Goal: Navigation & Orientation: Find specific page/section

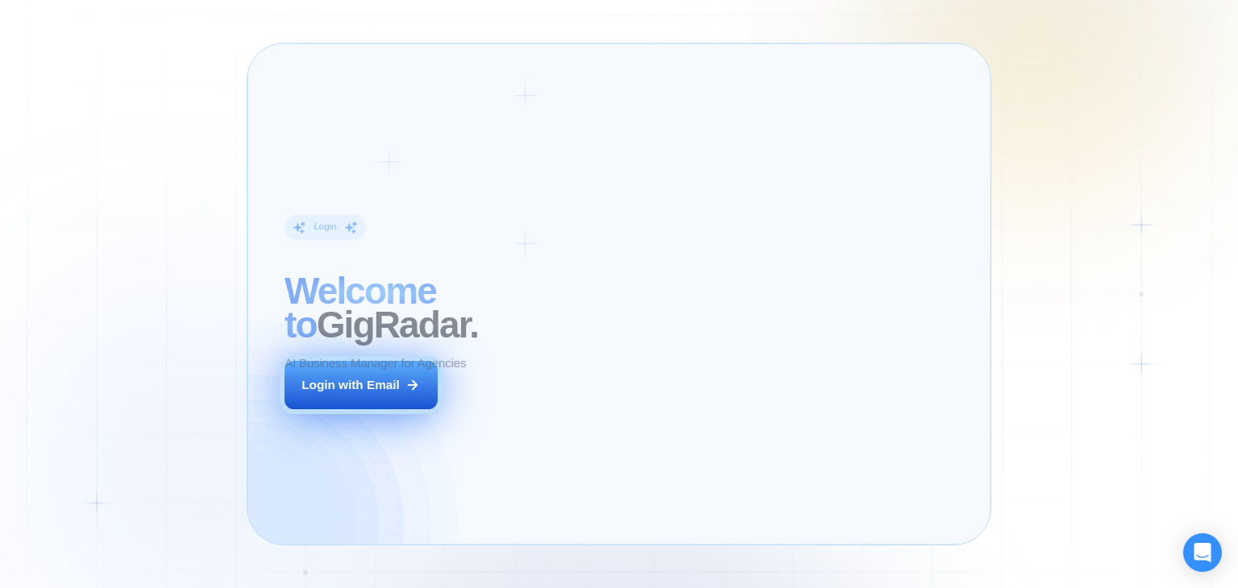
click at [549, 413] on div "Login ‍ Welcome to GigRadar. AI Business Manager for Agencies Login with Email" at bounding box center [425, 294] width 318 height 464
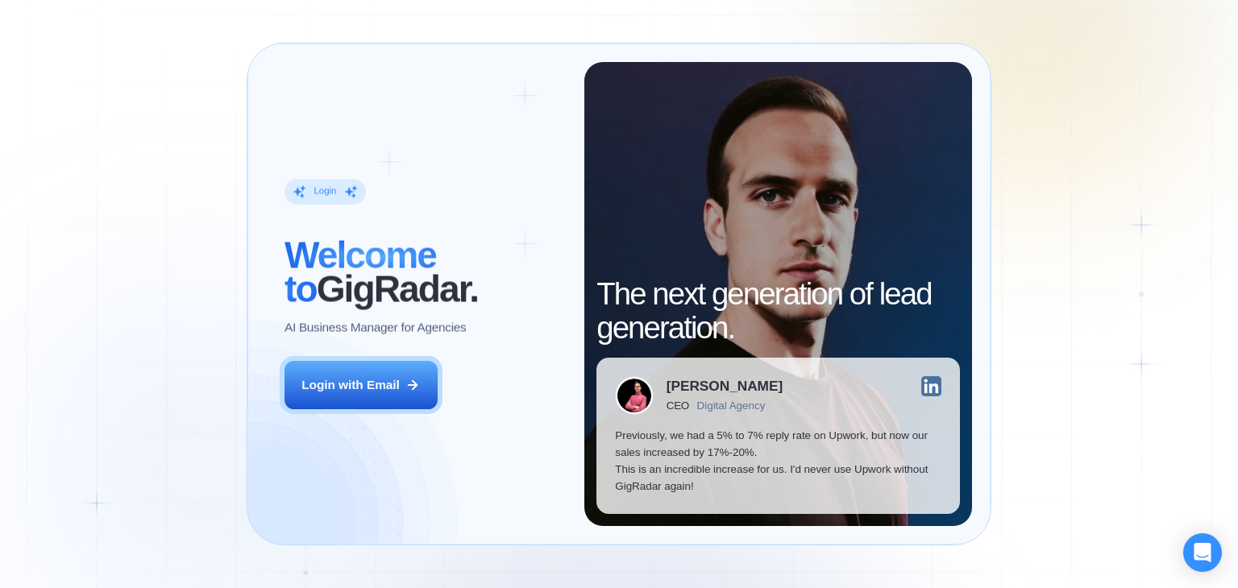
click at [398, 423] on div "Login ‍ Welcome to GigRadar. AI Business Manager for Agencies Login with Email" at bounding box center [425, 294] width 318 height 464
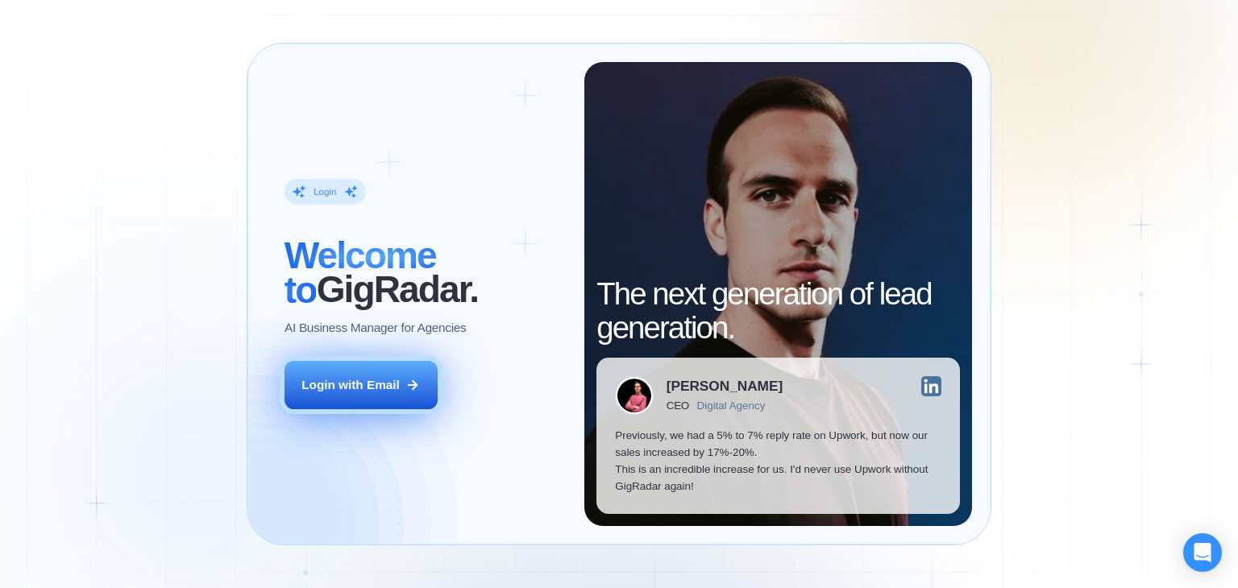
click at [391, 390] on div "Login with Email" at bounding box center [350, 384] width 98 height 17
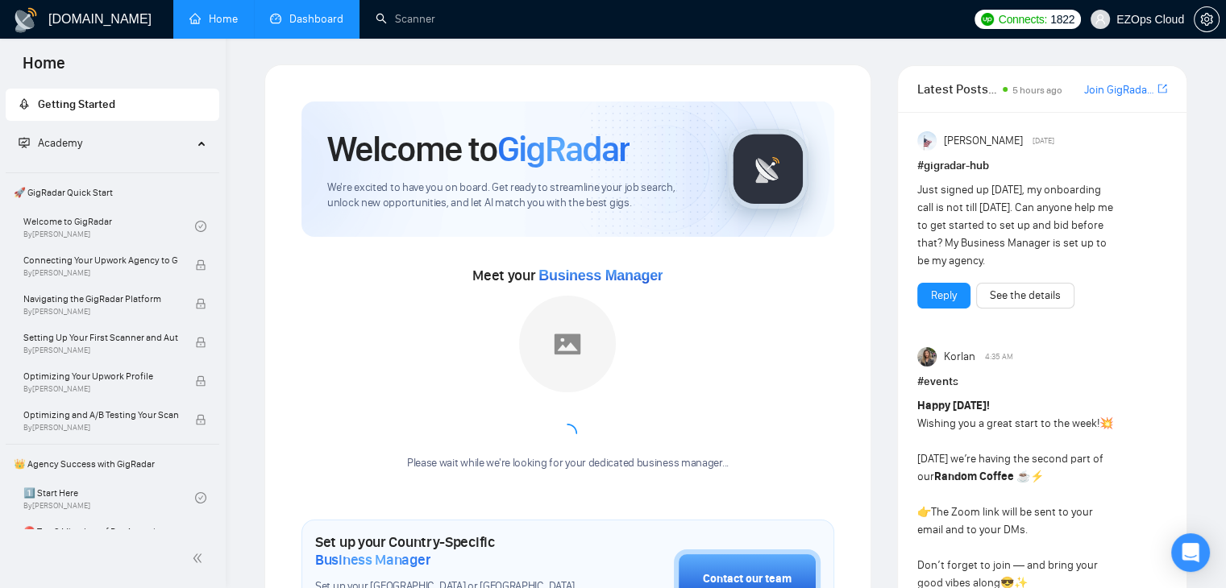
click at [288, 12] on link "Dashboard" at bounding box center [306, 19] width 73 height 14
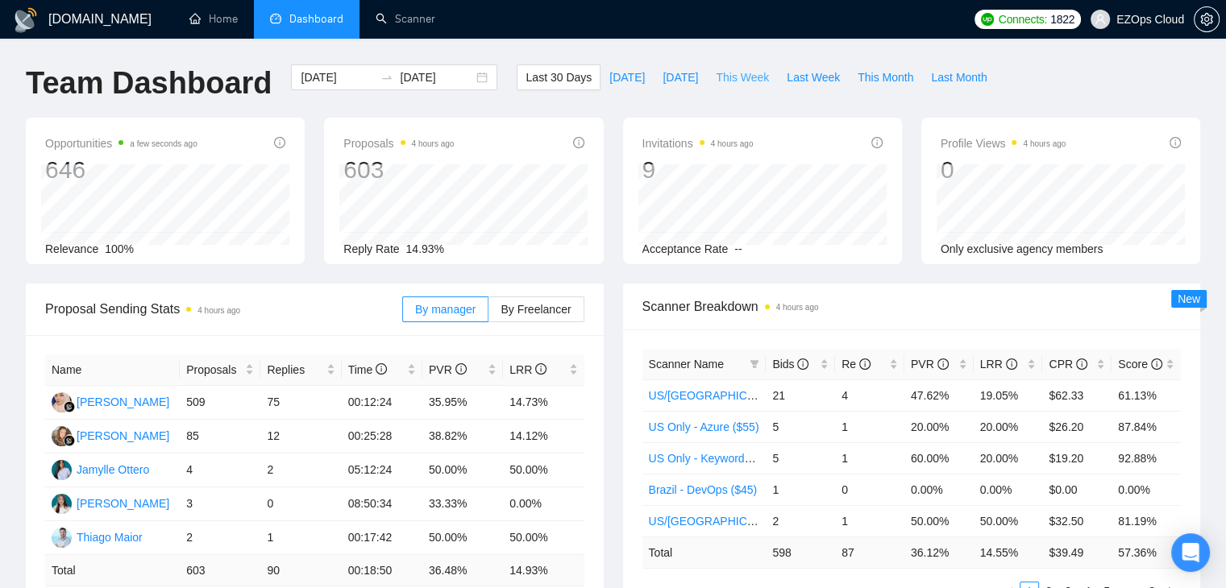
click at [724, 78] on span "This Week" at bounding box center [742, 78] width 53 height 18
type input "2025-09-22"
type input "2025-09-28"
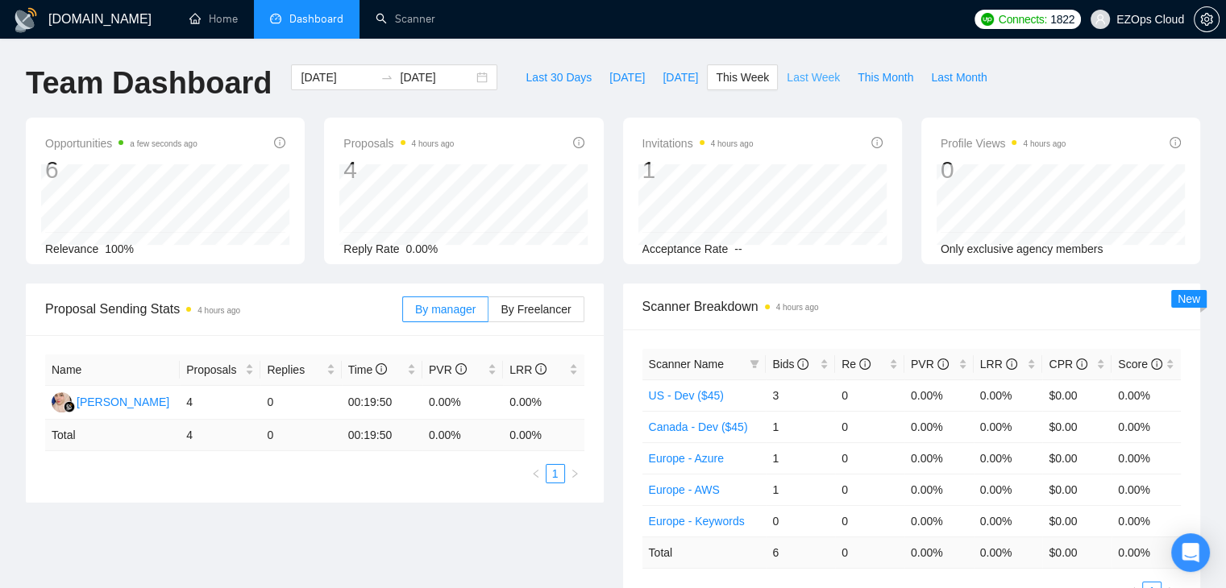
click at [804, 77] on span "Last Week" at bounding box center [813, 78] width 53 height 18
type input "2025-09-15"
type input "2025-09-21"
